Goal: Task Accomplishment & Management: Use online tool/utility

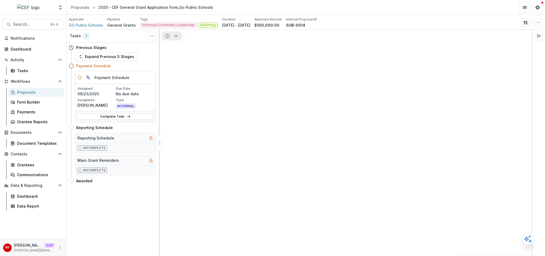
click at [174, 36] on icon "button" at bounding box center [176, 36] width 4 height 4
click at [189, 77] on div "Grant Agreements" at bounding box center [197, 75] width 49 height 6
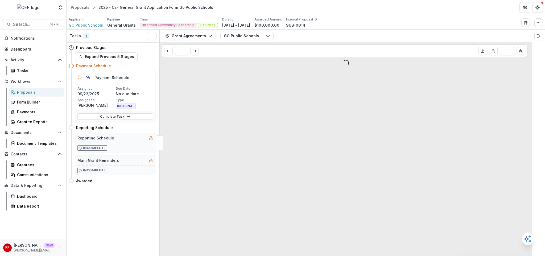
click at [296, 35] on div "GO Public Schools - Grant Agreement - 2025-09-22.pdf Agreements GO Public Schoo…" at bounding box center [374, 36] width 309 height 9
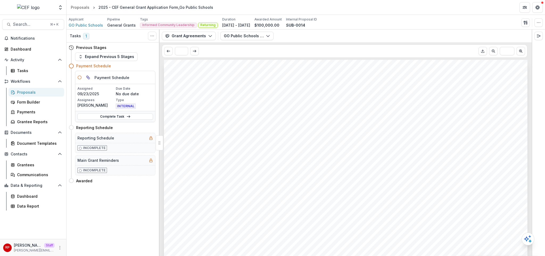
click at [370, 21] on div "Applicant GO Public Schools Pipeline General Grants Tags Informed Community Lea…" at bounding box center [306, 22] width 475 height 11
click at [199, 37] on button "Grant Agreements" at bounding box center [189, 36] width 54 height 9
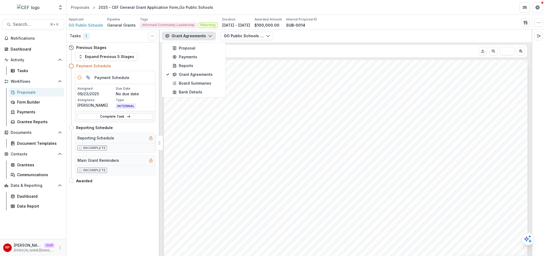
click at [199, 37] on button "Grant Agreements" at bounding box center [189, 36] width 54 height 9
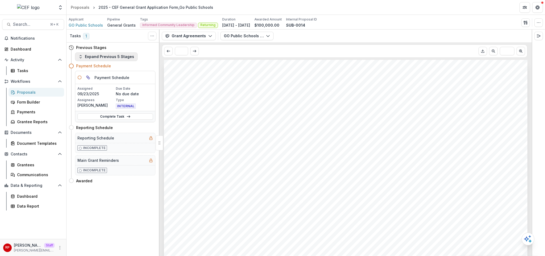
click at [112, 55] on button "Expand Previous 5 Stages" at bounding box center [106, 56] width 63 height 9
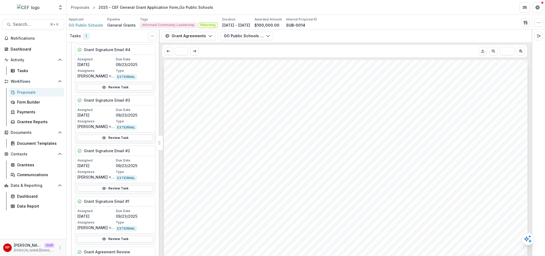
scroll to position [28, 0]
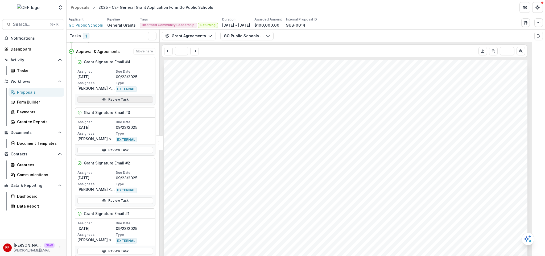
click at [112, 100] on link "Review Task" at bounding box center [115, 99] width 76 height 6
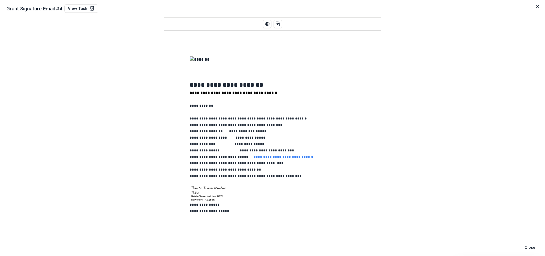
click at [364, 10] on div "Grant Signature Email #4 View Task" at bounding box center [272, 8] width 533 height 9
click at [328, 74] on div at bounding box center [273, 64] width 166 height 17
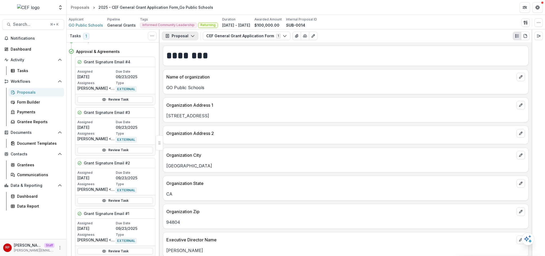
click at [185, 40] on button "Proposal" at bounding box center [180, 36] width 36 height 9
click at [195, 75] on div "Grant Agreements" at bounding box center [197, 75] width 49 height 6
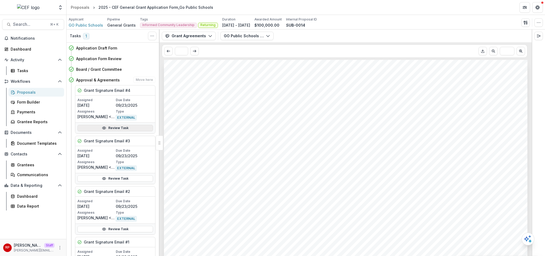
click at [115, 128] on link "Review Task" at bounding box center [115, 128] width 76 height 6
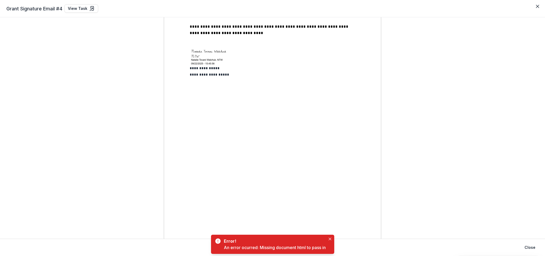
scroll to position [902, 0]
click at [330, 213] on button "Close" at bounding box center [330, 239] width 6 height 6
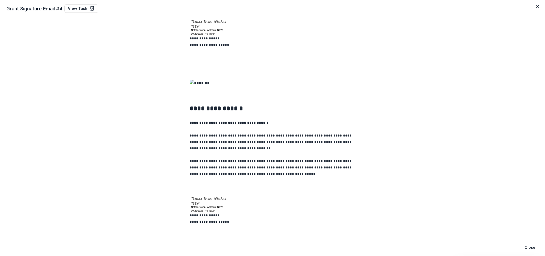
scroll to position [0, 0]
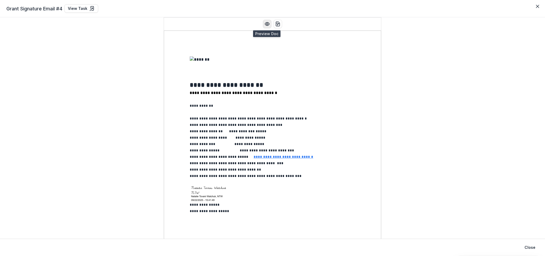
click at [265, 26] on icon "Preview preview-doc.pdf" at bounding box center [267, 23] width 5 height 5
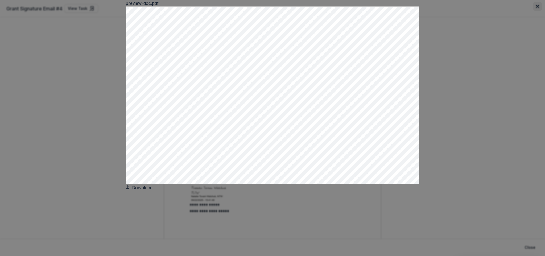
click at [402, 11] on button "Close" at bounding box center [538, 6] width 9 height 9
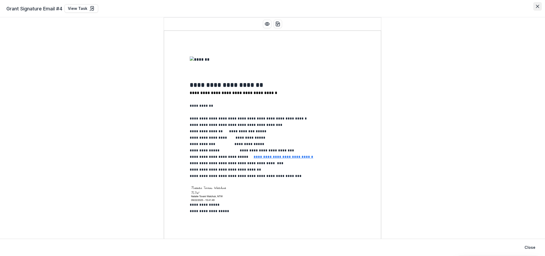
click at [402, 7] on button "Close" at bounding box center [538, 6] width 9 height 9
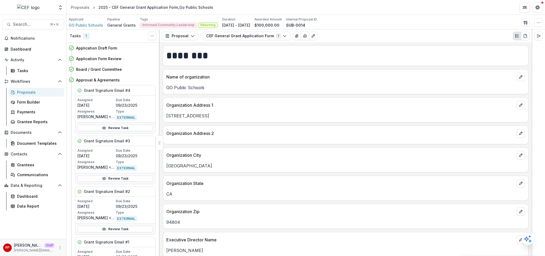
click at [249, 100] on div "Organization Address 1" at bounding box center [345, 104] width 365 height 12
click at [355, 45] on div "Text Block ******** Name of organization GO Public Schools Organization Address…" at bounding box center [346, 149] width 372 height 214
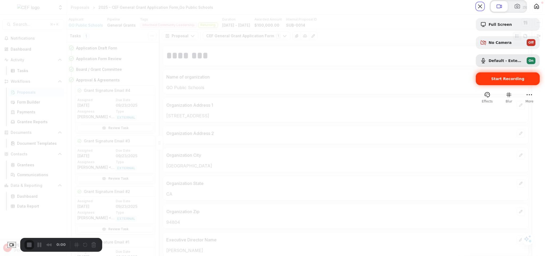
click at [402, 85] on div "Start Recording" at bounding box center [508, 78] width 64 height 13
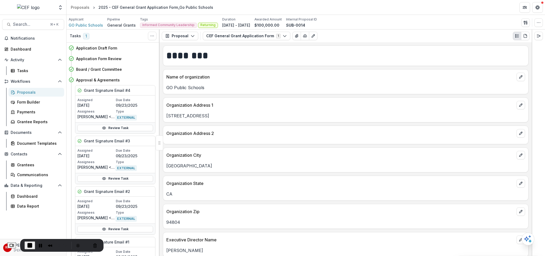
click at [349, 114] on p "931 Marina Way S" at bounding box center [345, 116] width 359 height 6
click at [182, 35] on button "Proposal" at bounding box center [180, 36] width 36 height 9
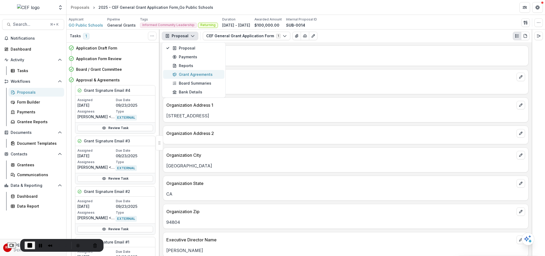
click at [197, 74] on div "Grant Agreements" at bounding box center [197, 75] width 49 height 6
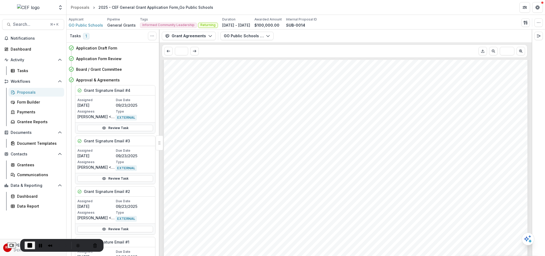
scroll to position [1279, 0]
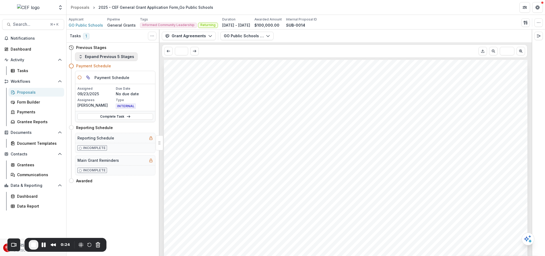
click at [107, 60] on button "Expand Previous 5 Stages" at bounding box center [106, 56] width 63 height 9
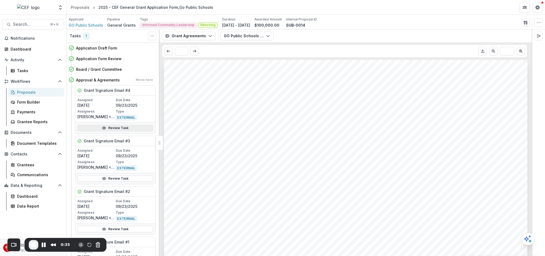
click at [109, 127] on link "Review Task" at bounding box center [115, 128] width 76 height 6
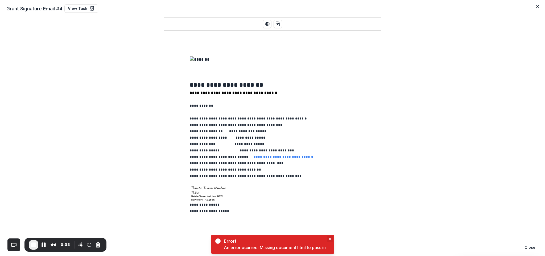
click at [332, 237] on button "Close" at bounding box center [330, 239] width 6 height 6
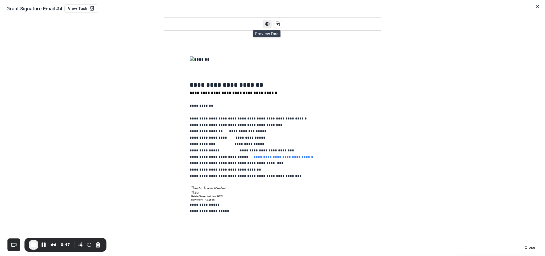
click at [265, 24] on icon "Preview preview-doc.pdf" at bounding box center [267, 23] width 4 height 3
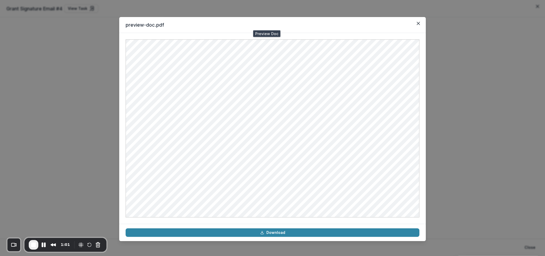
click at [35, 246] on span "End Recording" at bounding box center [33, 245] width 6 height 6
